Goal: Complete application form: Complete application form

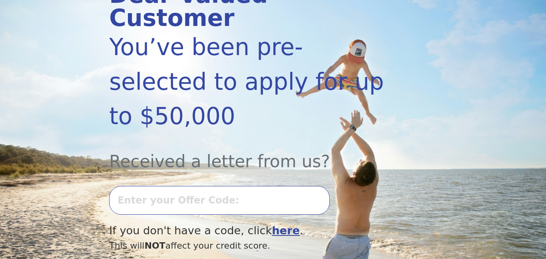
scroll to position [128, 0]
click at [202, 186] on input "text" at bounding box center [219, 200] width 221 height 29
type input "8"
type input "0827"
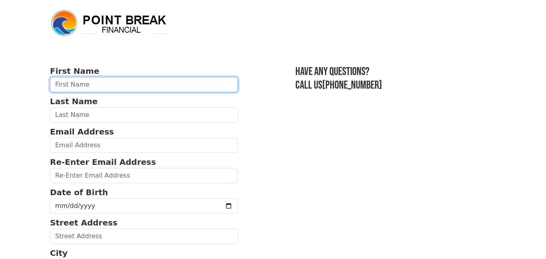
click at [98, 87] on input "text" at bounding box center [144, 84] width 188 height 15
type input "Tarik"
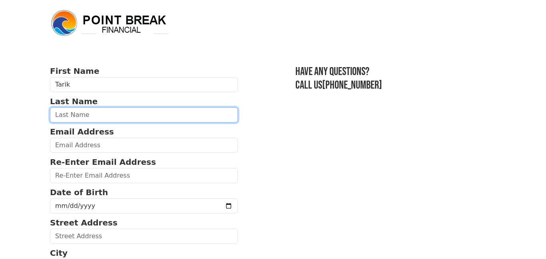
type input "Hodge"
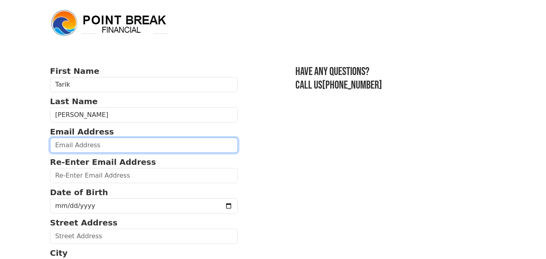
type input "tarik.hodge@ymail.com"
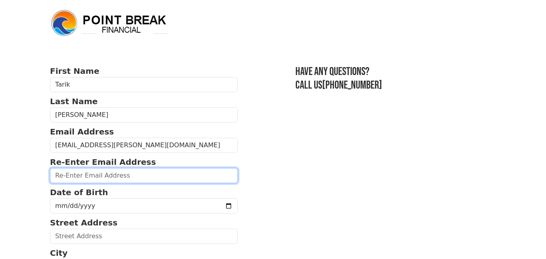
type input "tarik.hodge@ymail.com"
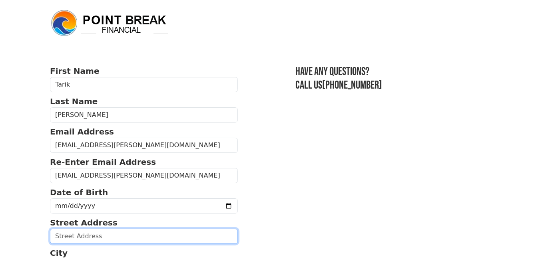
type input "18655 Meier St"
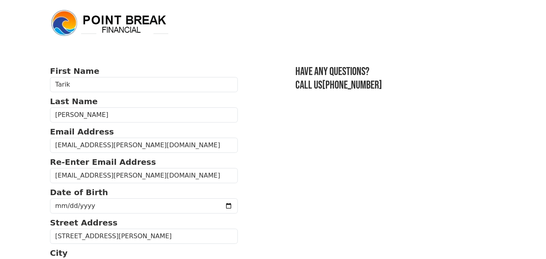
type input "ROSEVILLE"
select select "MI"
type input "48066"
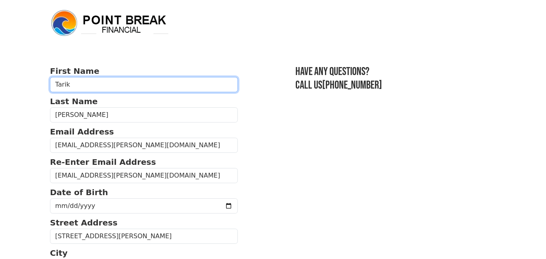
type input "(313) 420-9758"
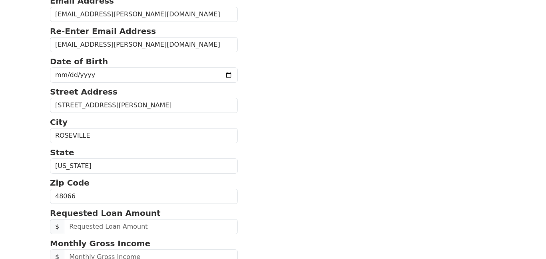
scroll to position [163, 0]
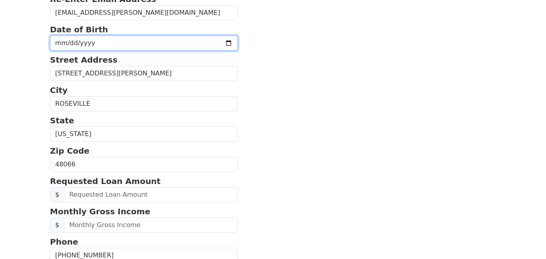
click at [98, 43] on input "date" at bounding box center [144, 43] width 188 height 15
type input "1965-10-11"
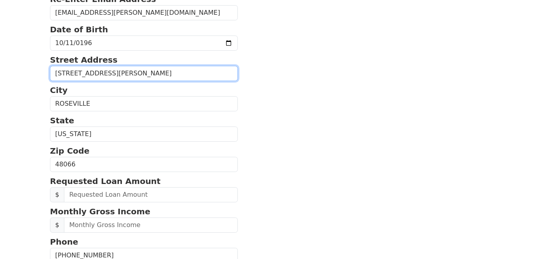
click at [110, 77] on input "18655 Meier St" at bounding box center [144, 73] width 188 height 15
type input "1"
type input "22509 Donald Ave"
type input "(313) 420-9758"
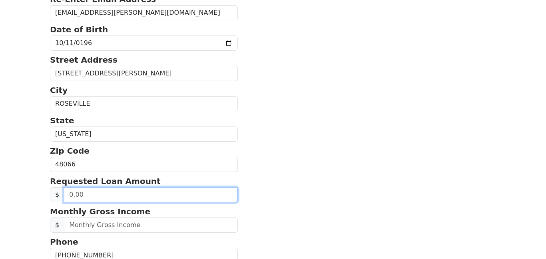
click at [138, 193] on input "text" at bounding box center [151, 194] width 174 height 15
type input "50,000.00"
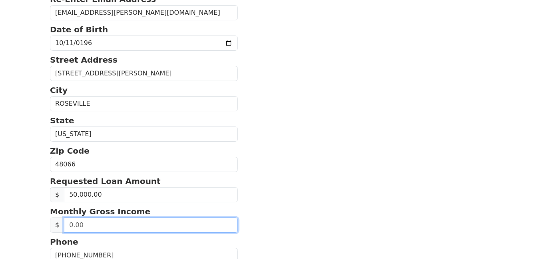
click at [107, 231] on input "text" at bounding box center [151, 225] width 174 height 15
type input "8,000.00"
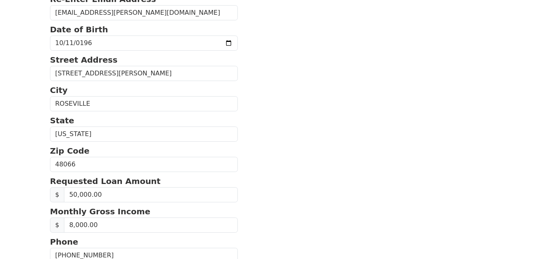
click at [234, 197] on section "First Name Tarik Last Name Hodge Email Address tarik.hodge@ymail.com Re-Enter E…" at bounding box center [273, 163] width 446 height 522
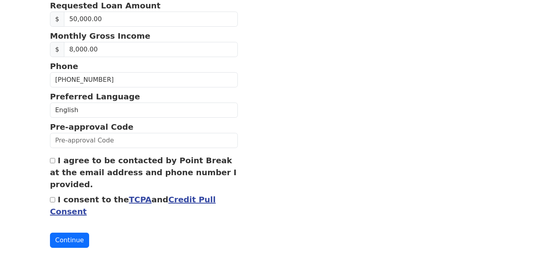
scroll to position [352, 0]
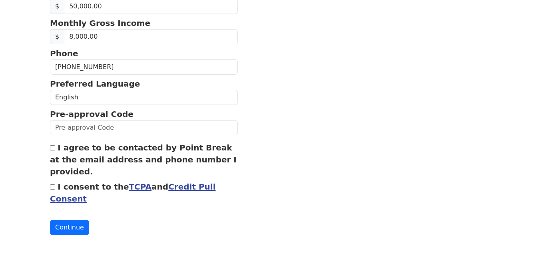
click at [54, 149] on input "I agree to be contacted by Point Break at the email address and phone number I …" at bounding box center [52, 147] width 5 height 5
checkbox input "true"
click at [54, 185] on input "I consent to the TCPA and Credit Pull Consent" at bounding box center [52, 187] width 5 height 5
checkbox input "true"
click at [67, 227] on button "Continue" at bounding box center [69, 227] width 39 height 15
